Goal: Task Accomplishment & Management: Manage account settings

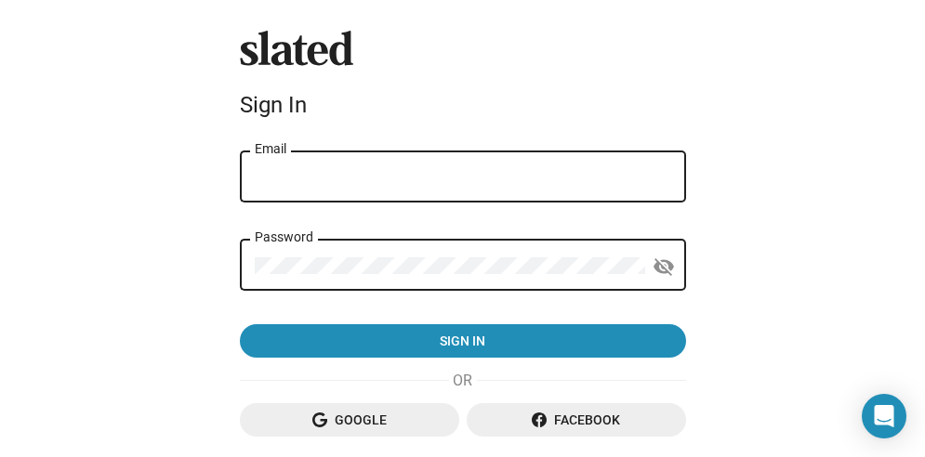
scroll to position [47, 0]
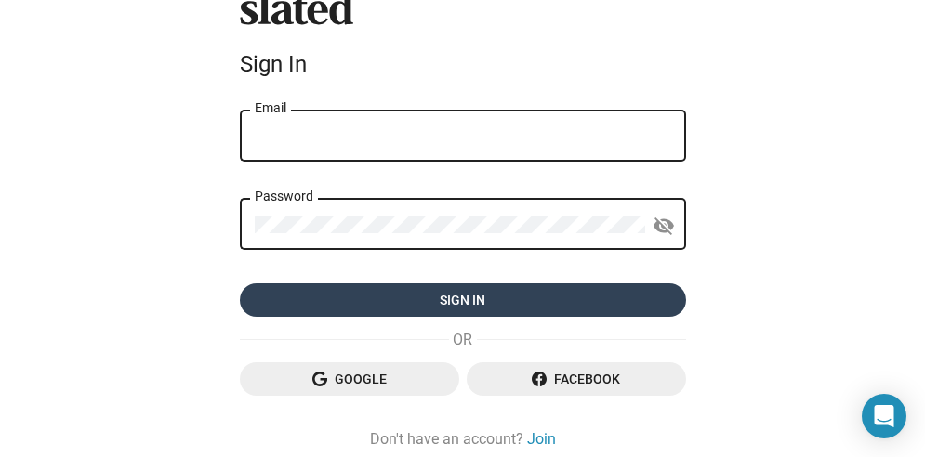
type input "[EMAIL_ADDRESS][DOMAIN_NAME]"
click at [386, 295] on span "Sign in" at bounding box center [463, 299] width 416 height 33
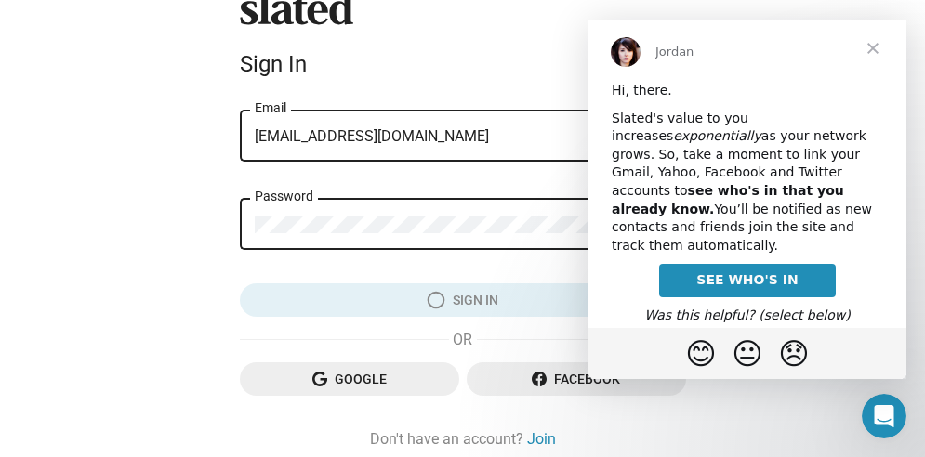
scroll to position [0, 0]
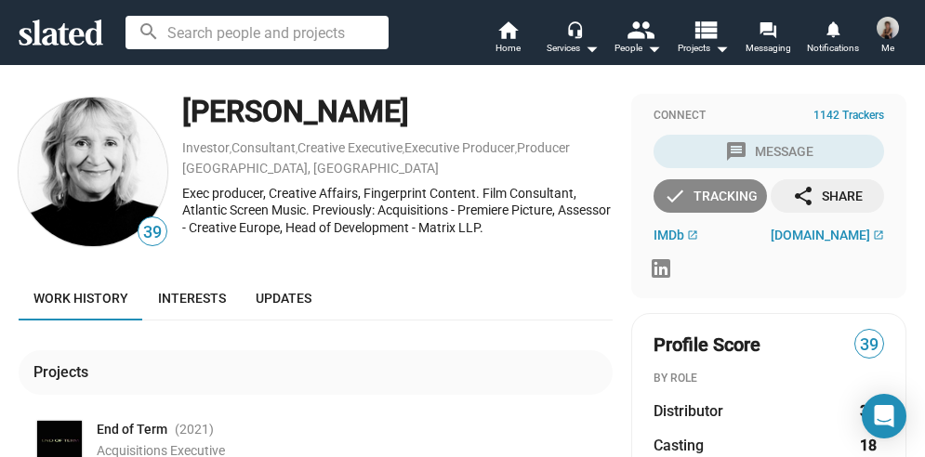
scroll to position [1, 0]
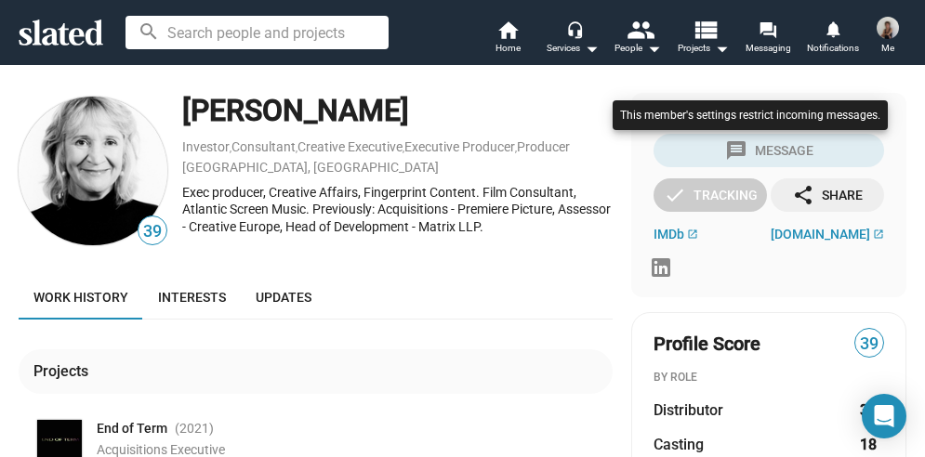
click at [747, 152] on div at bounding box center [750, 134] width 284 height 76
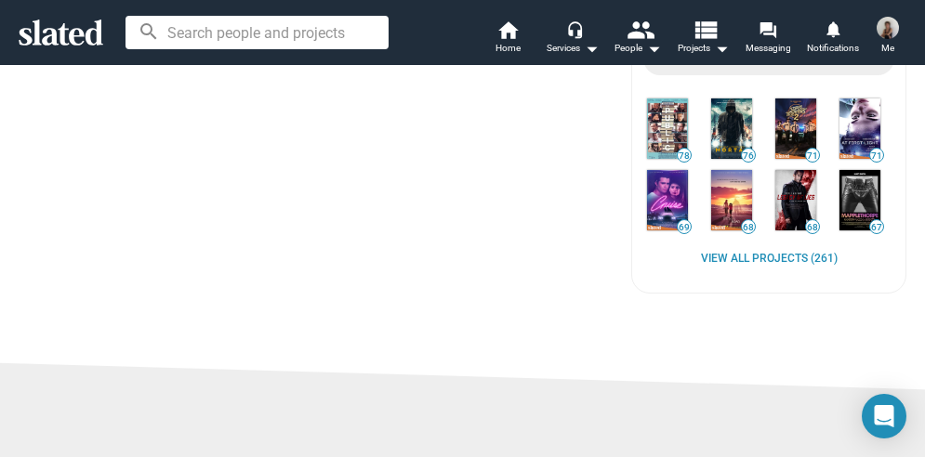
scroll to position [745, 0]
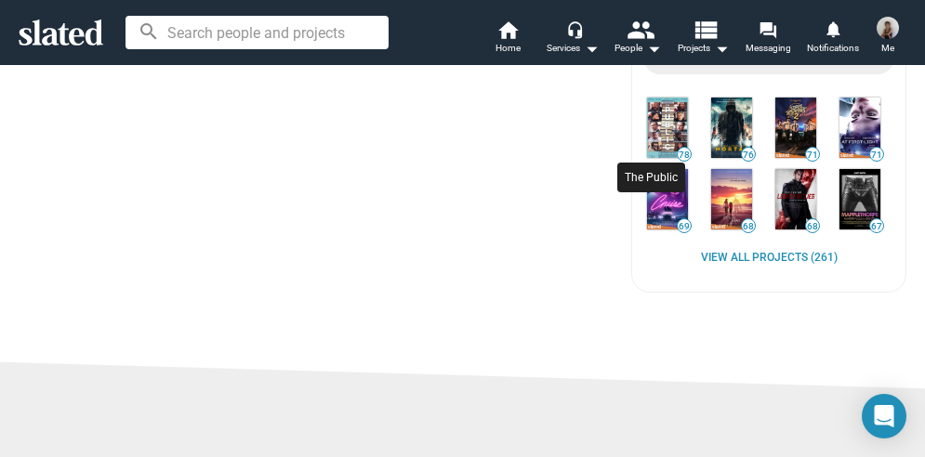
click at [661, 136] on img at bounding box center [667, 128] width 41 height 60
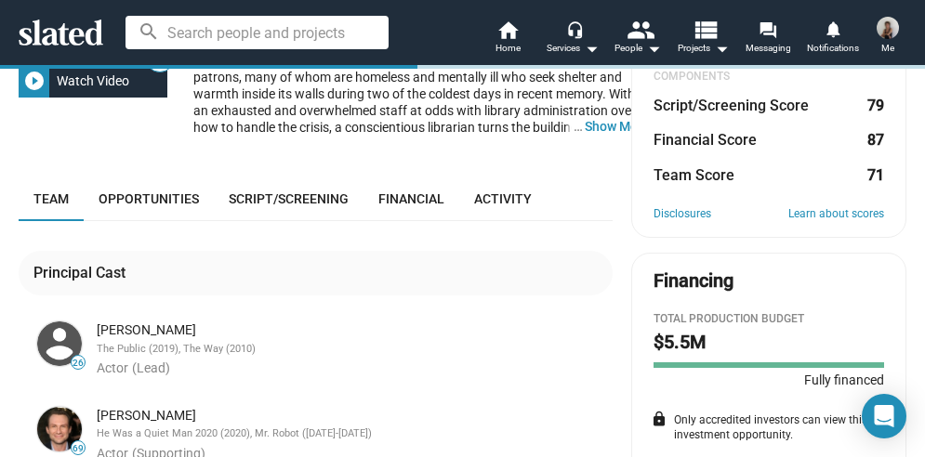
scroll to position [243, 0]
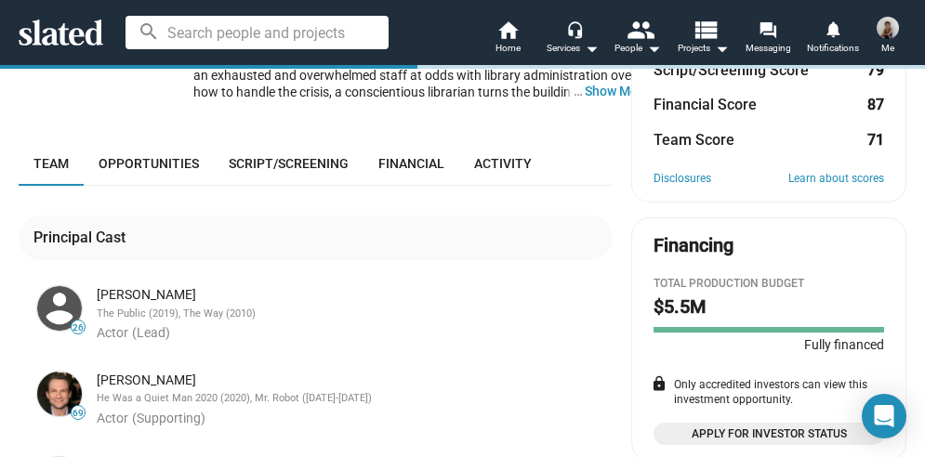
click at [296, 349] on ul "26 Emilio Estevez The Public (2019), The Way (2010) Actor (Lead) 69 Christian S…" at bounding box center [322, 398] width 579 height 231
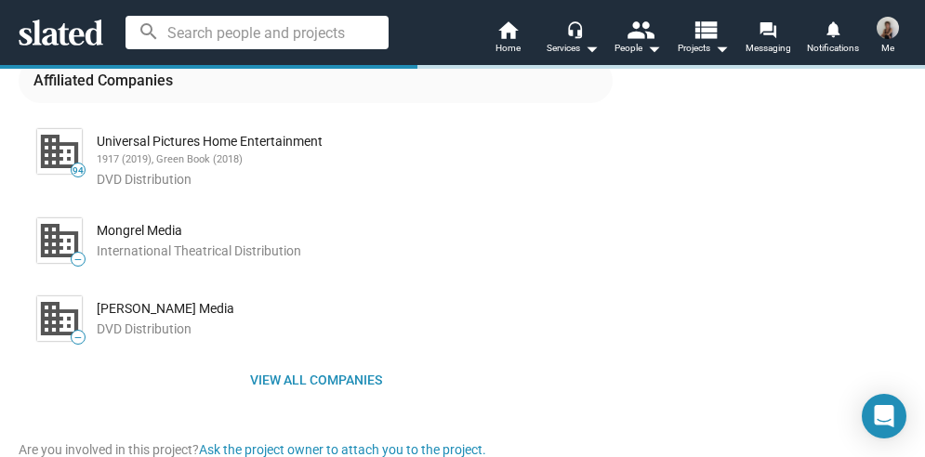
scroll to position [1322, 0]
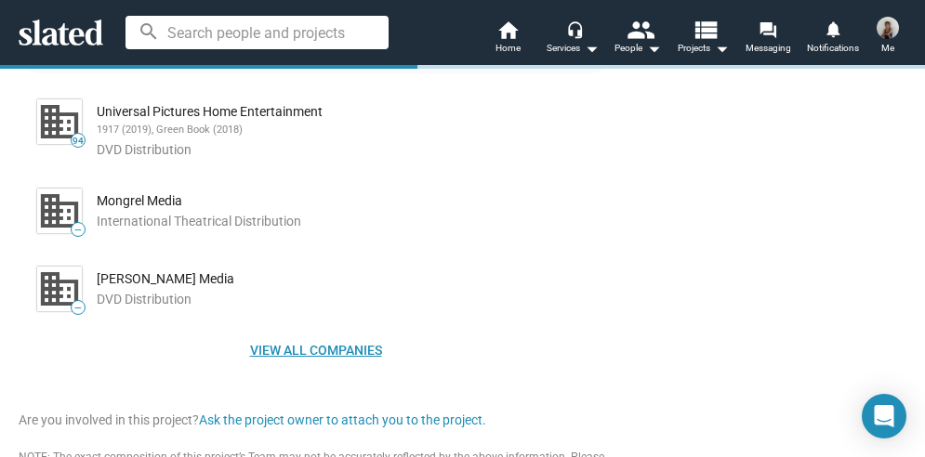
click at [300, 349] on span "View all companies" at bounding box center [315, 350] width 564 height 33
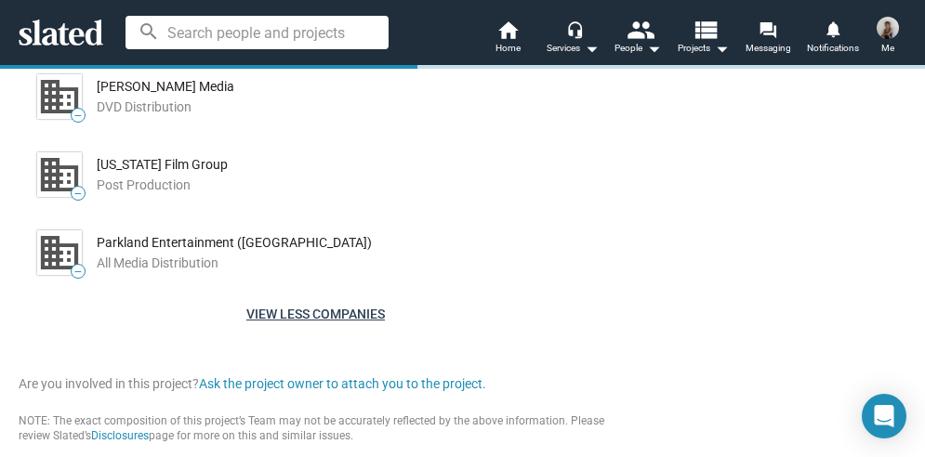
scroll to position [1521, 0]
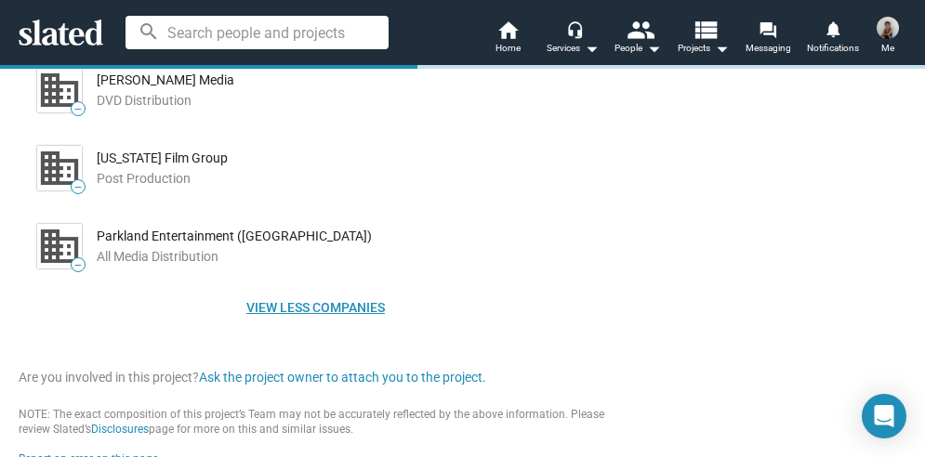
click at [299, 304] on span "View less companies" at bounding box center [315, 307] width 564 height 33
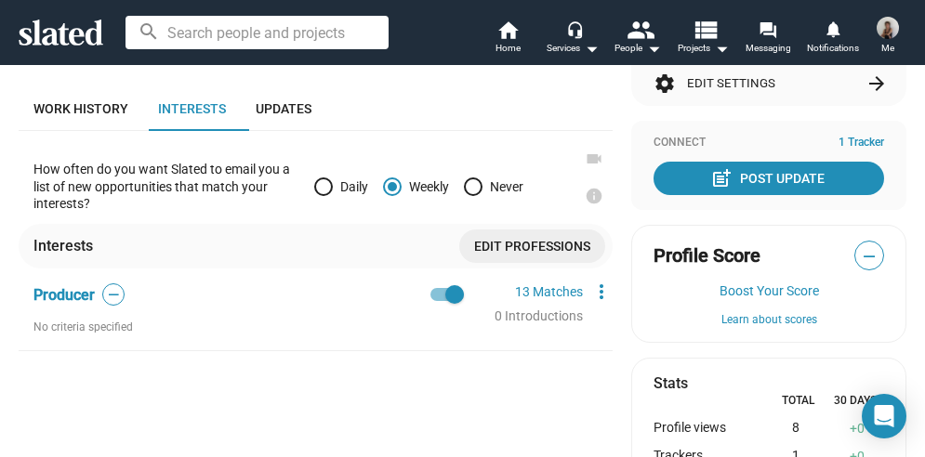
scroll to position [366, 0]
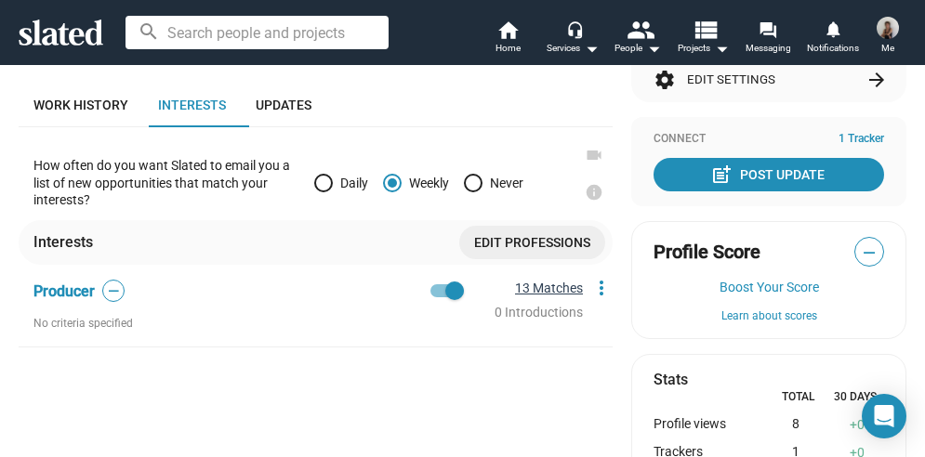
click at [526, 288] on link "13 Matches" at bounding box center [549, 288] width 68 height 15
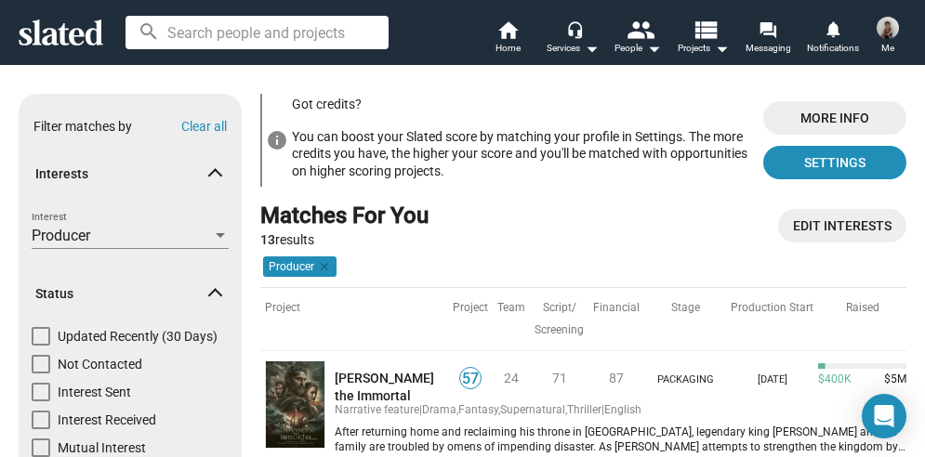
click at [507, 331] on th "Team" at bounding box center [511, 319] width 37 height 64
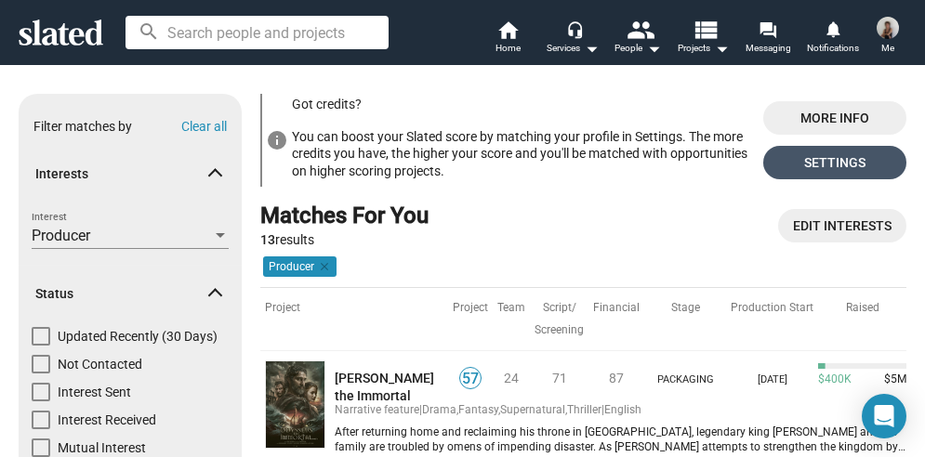
click at [798, 160] on span "Settings" at bounding box center [834, 162] width 113 height 33
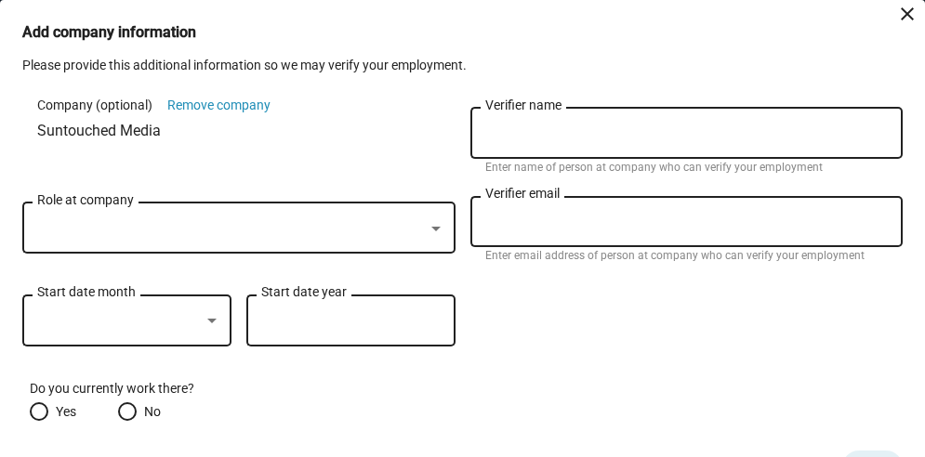
scroll to position [229, 0]
click at [431, 228] on div at bounding box center [435, 229] width 9 height 5
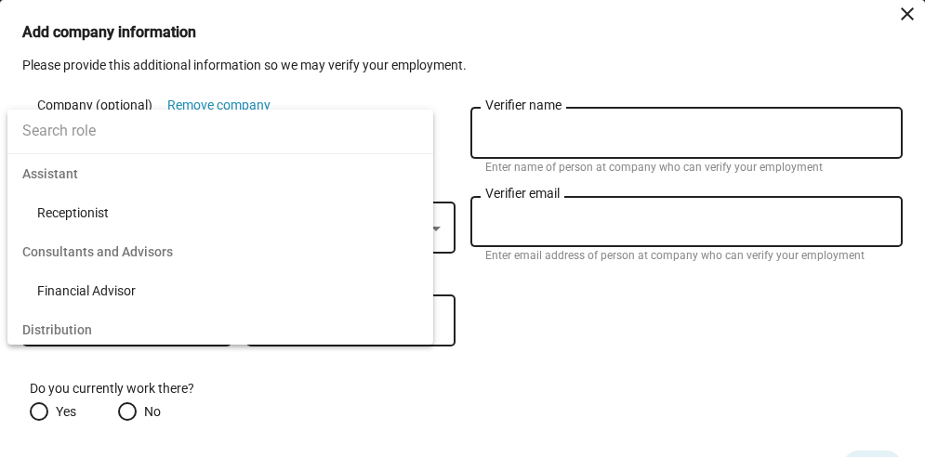
click at [610, 310] on div at bounding box center [462, 228] width 925 height 457
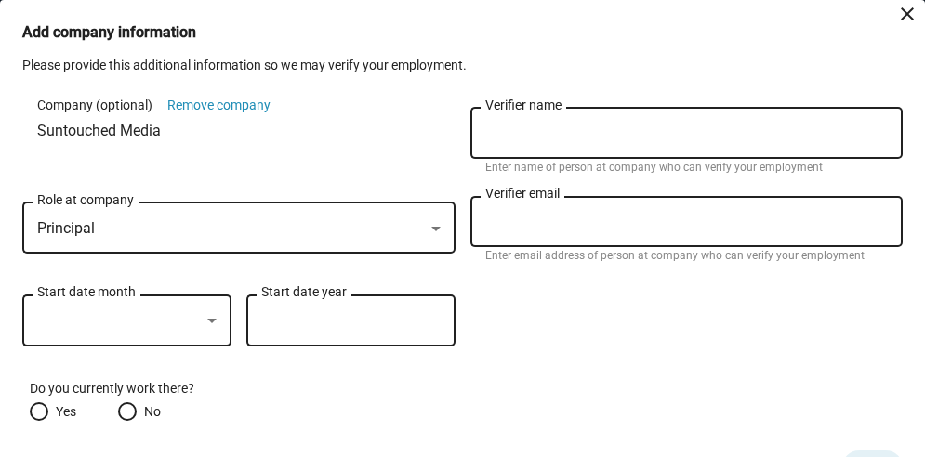
click at [209, 322] on div at bounding box center [211, 321] width 9 height 5
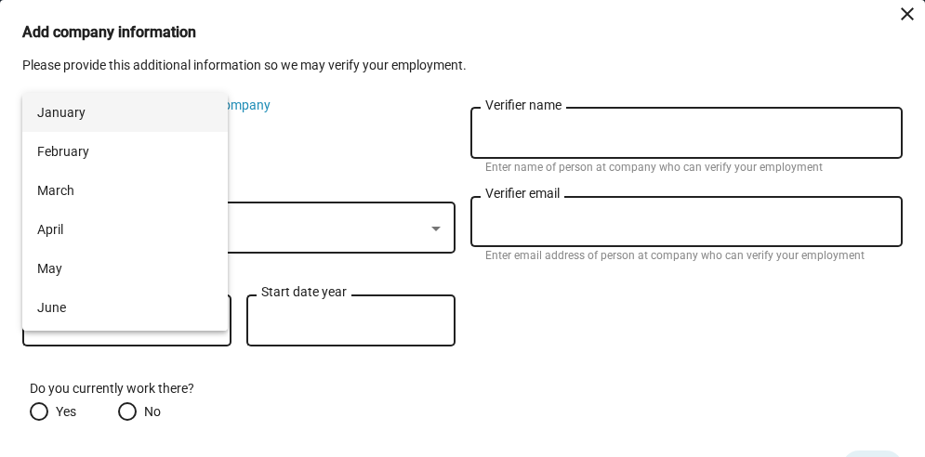
click at [354, 395] on div at bounding box center [462, 228] width 925 height 457
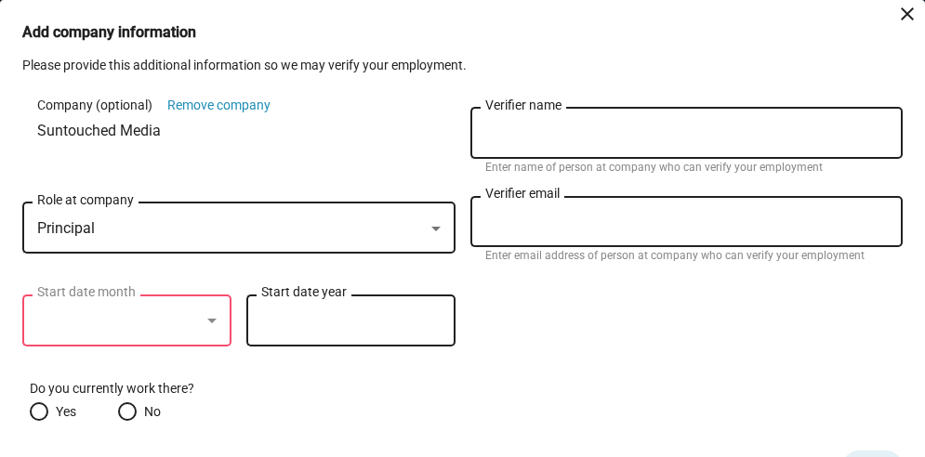
click at [207, 320] on div at bounding box center [211, 321] width 9 height 5
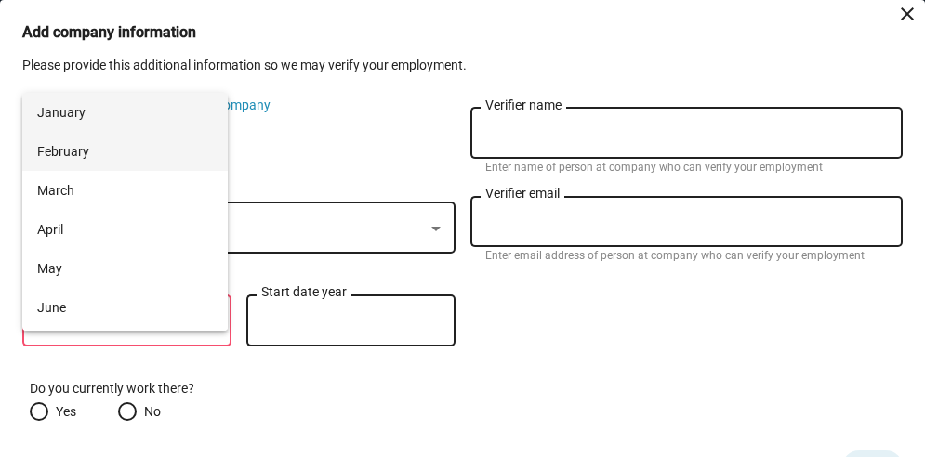
click at [120, 146] on span "February" at bounding box center [125, 151] width 176 height 39
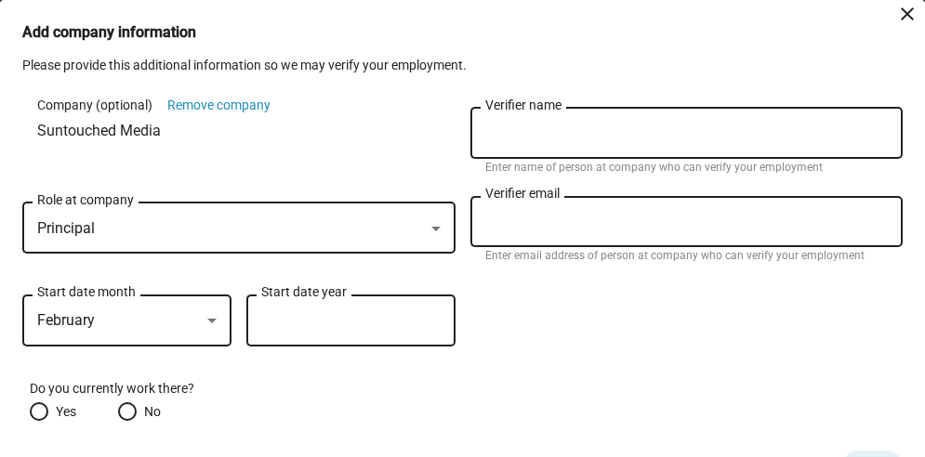
click at [331, 333] on div "Start date year" at bounding box center [350, 318] width 179 height 55
click at [394, 307] on div "Start date year" at bounding box center [350, 318] width 179 height 55
type input "2024"
click at [583, 125] on div "Verifier name" at bounding box center [686, 131] width 403 height 55
click at [580, 143] on div "Verifier name" at bounding box center [686, 131] width 403 height 55
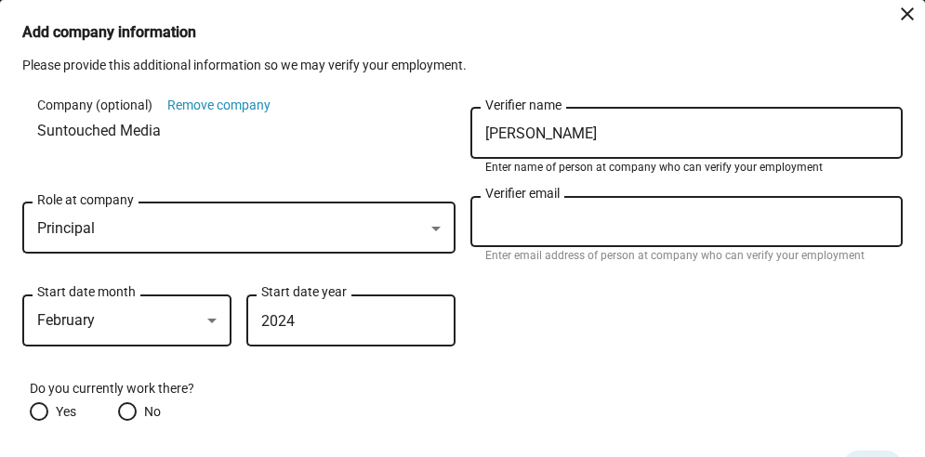
type input "[PERSON_NAME]"
click at [508, 226] on input "Verifier email" at bounding box center [686, 222] width 403 height 17
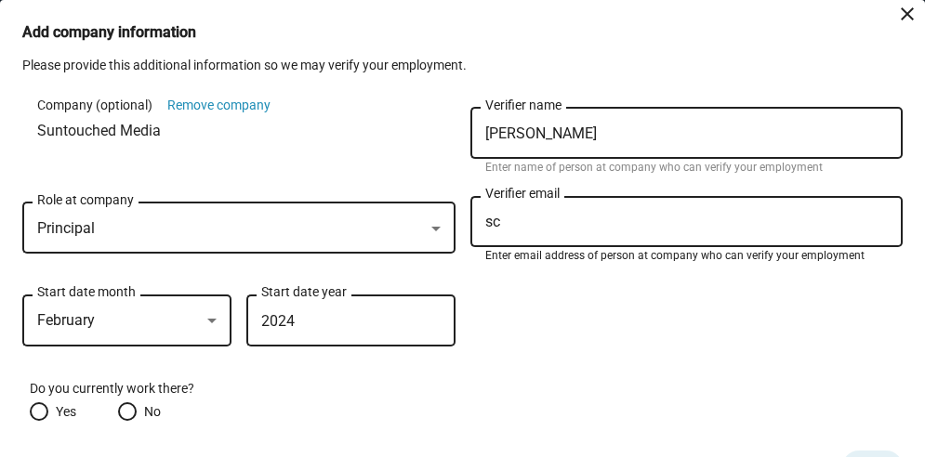
type input "s"
click at [529, 223] on input "adrenacchrome" at bounding box center [686, 222] width 403 height 17
click at [578, 224] on input "adrenachrome" at bounding box center [686, 222] width 403 height 17
type input "[EMAIL_ADDRESS][DOMAIN_NAME]"
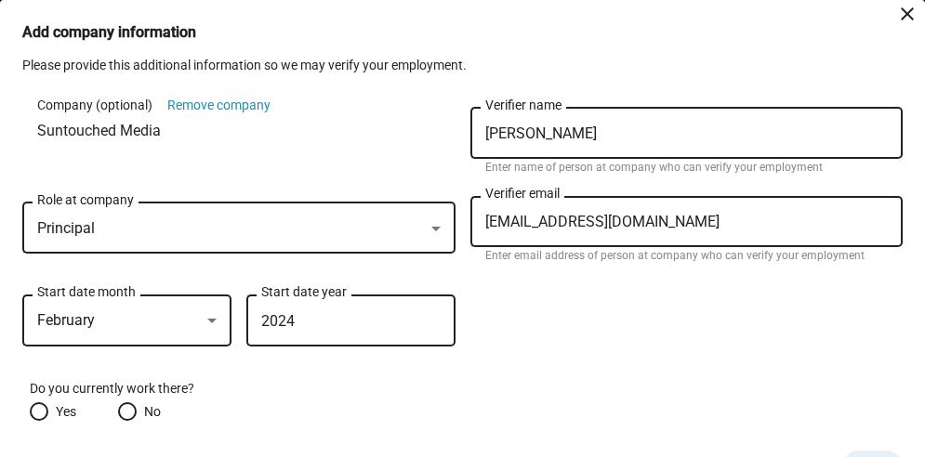
click at [294, 322] on input "2024" at bounding box center [350, 321] width 179 height 17
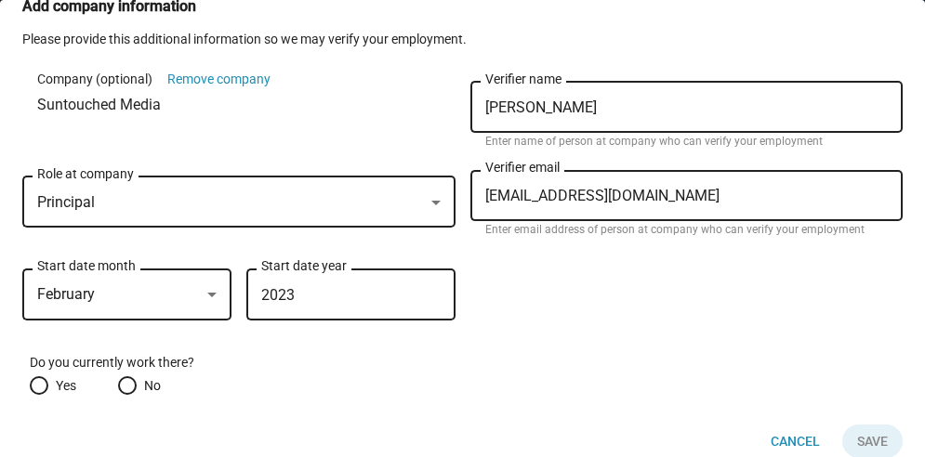
scroll to position [50, 0]
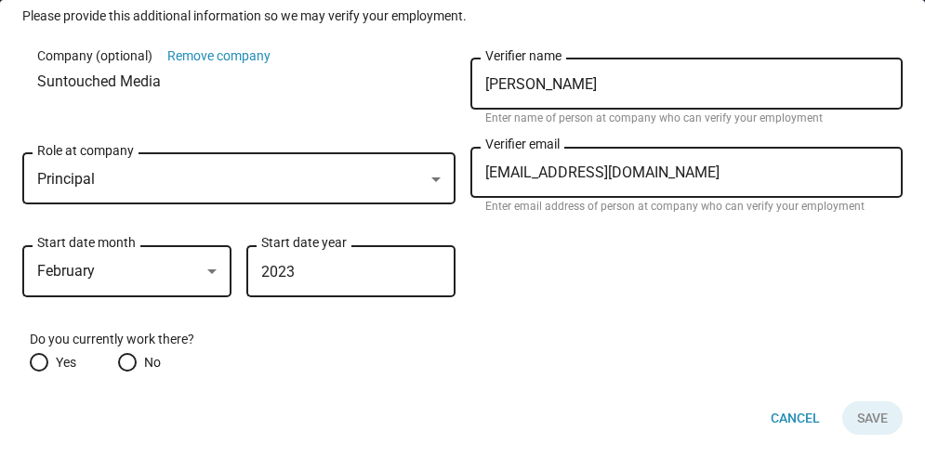
type input "2023"
click at [42, 359] on span at bounding box center [39, 362] width 19 height 19
click at [42, 359] on input "Yes" at bounding box center [39, 362] width 19 height 19
radio input "true"
click at [857, 423] on span "Save" at bounding box center [872, 418] width 31 height 33
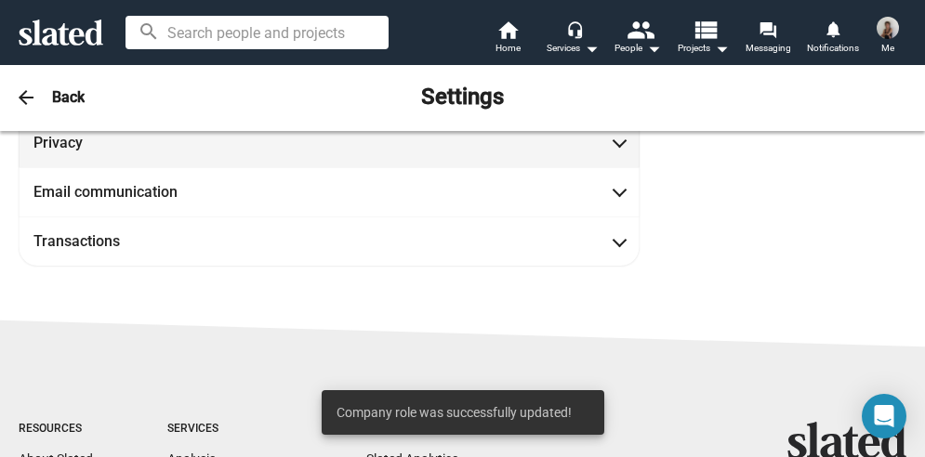
scroll to position [395, 0]
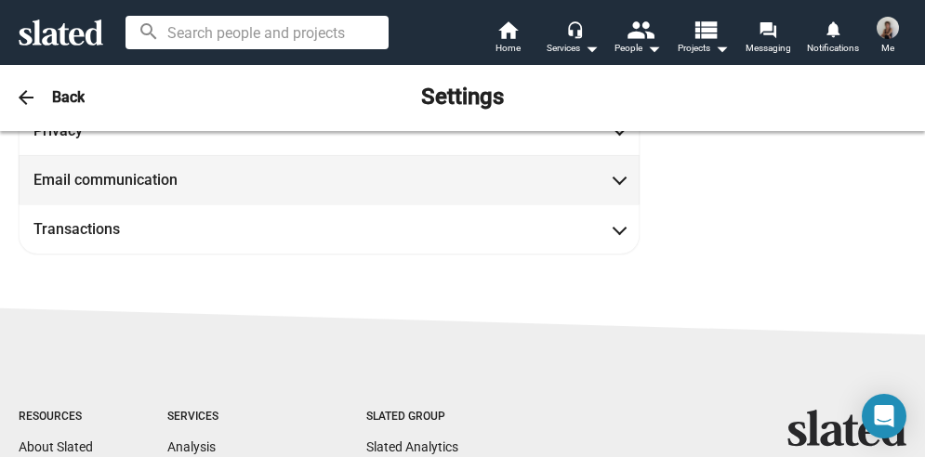
click at [616, 183] on span at bounding box center [619, 178] width 10 height 19
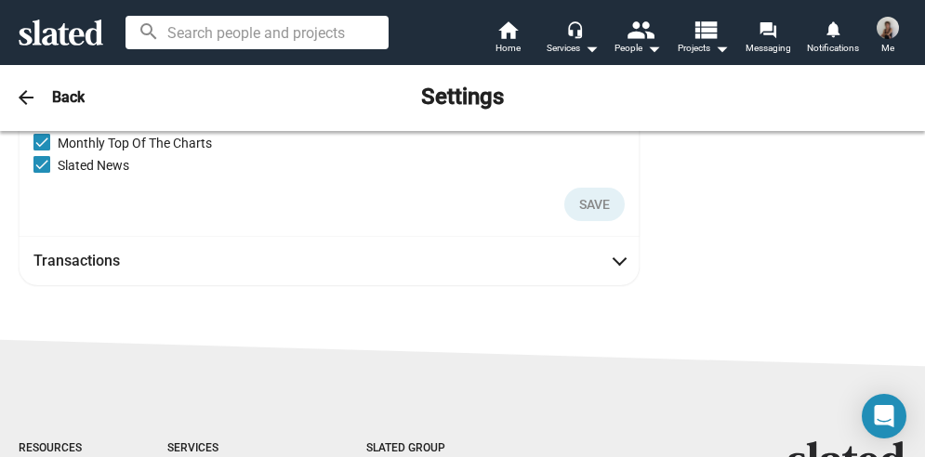
scroll to position [727, 0]
